Goal: Transaction & Acquisition: Subscribe to service/newsletter

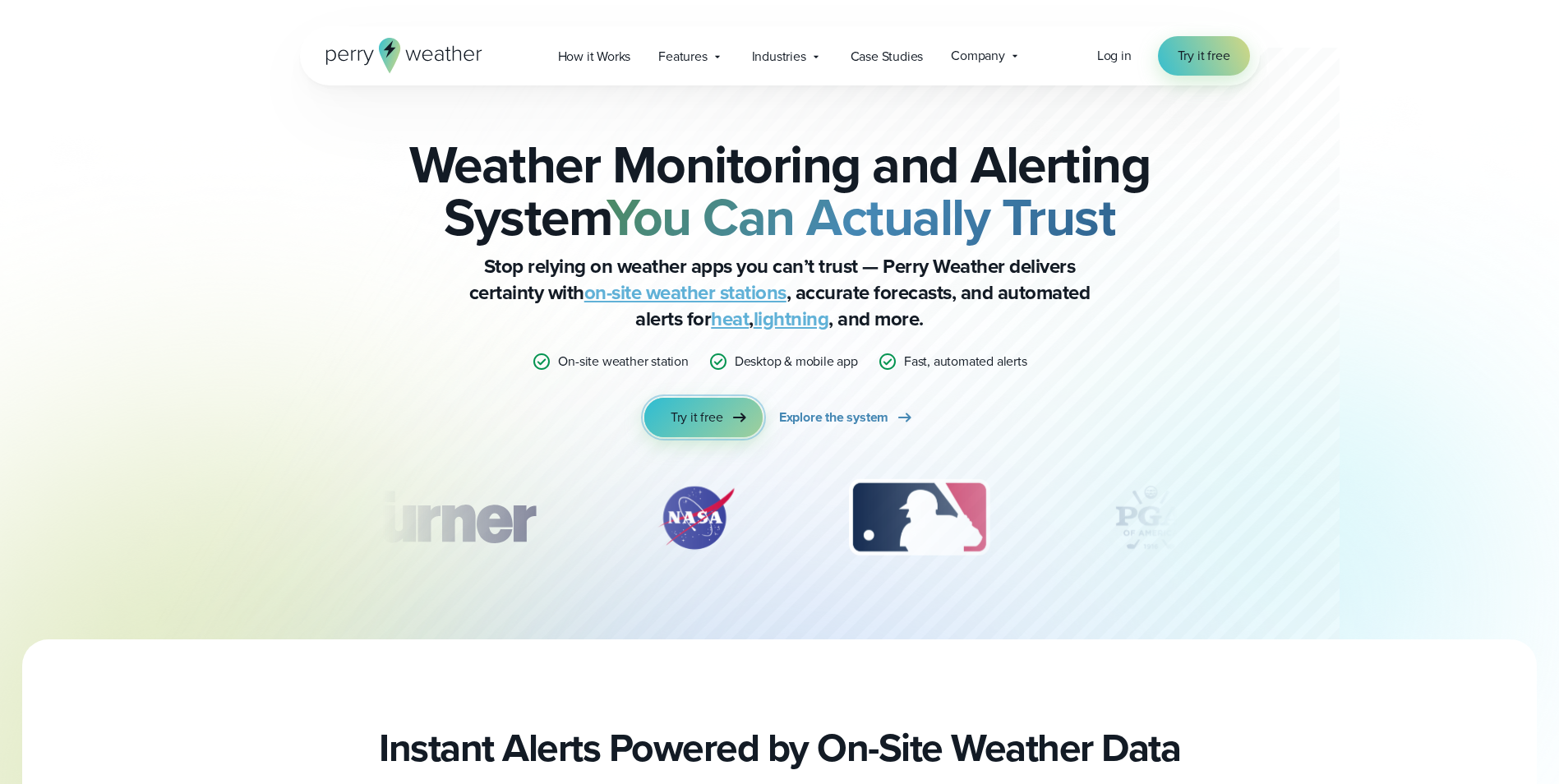
click at [736, 416] on icon at bounding box center [740, 417] width 20 height 20
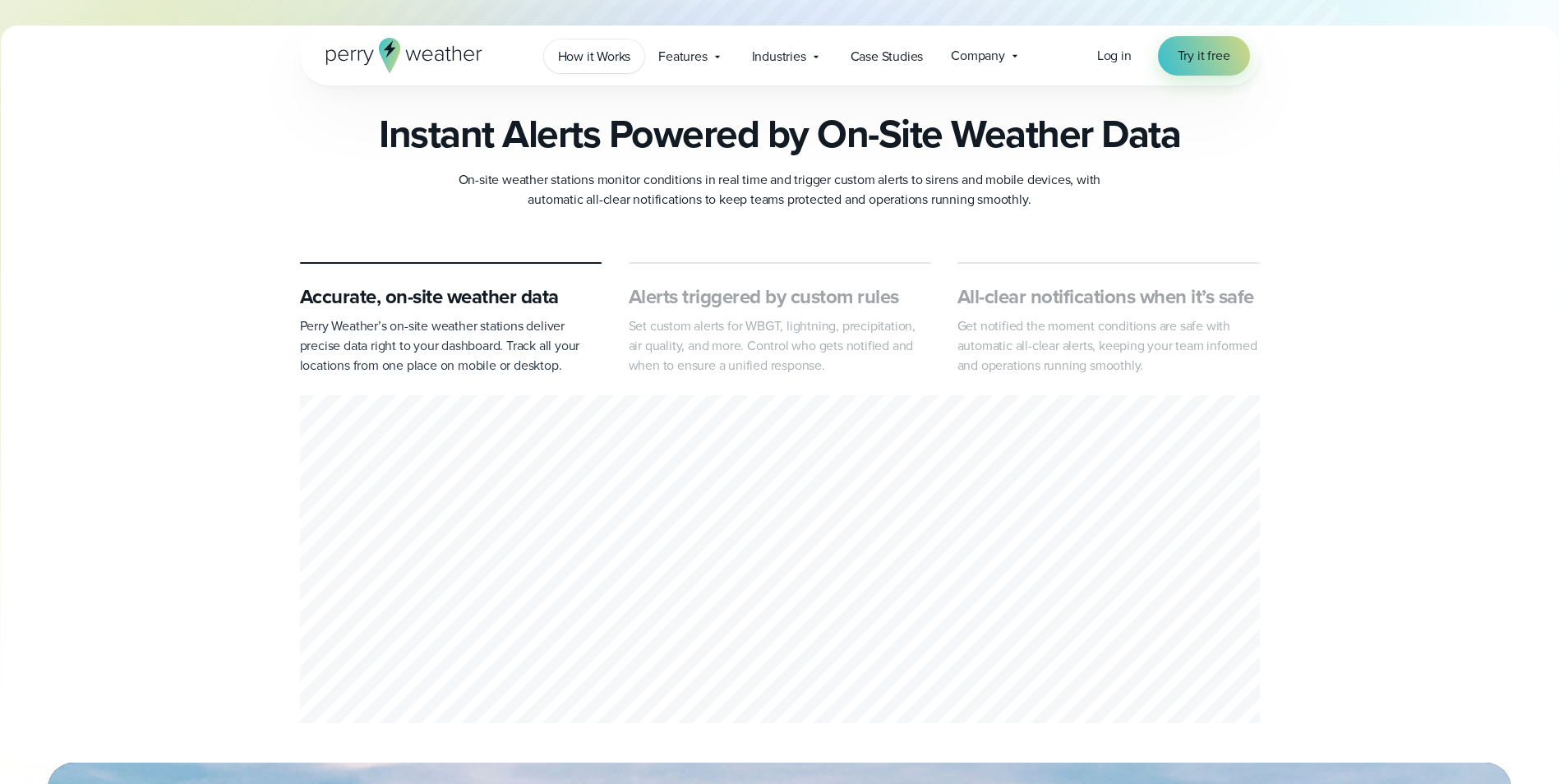
scroll to position [575, 0]
